Goal: Transaction & Acquisition: Purchase product/service

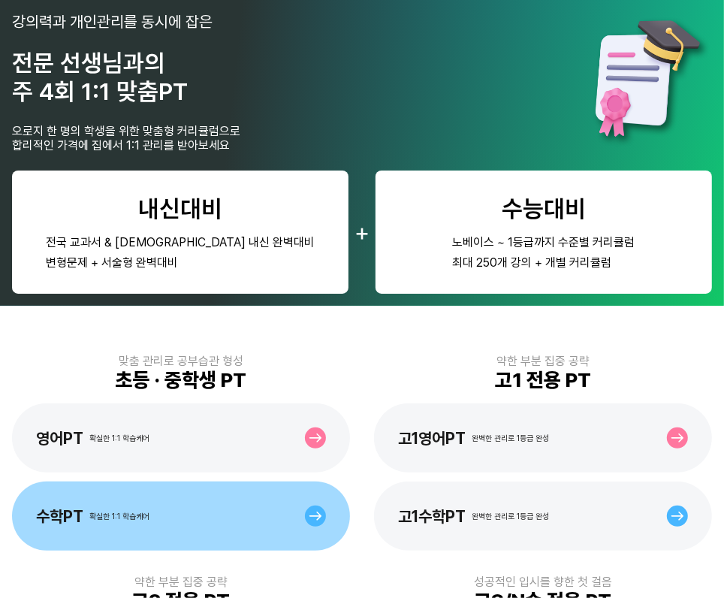
click at [207, 506] on div "수학PT 확실한 1:1 학습케어" at bounding box center [181, 516] width 338 height 69
